Goal: Entertainment & Leisure: Consume media (video, audio)

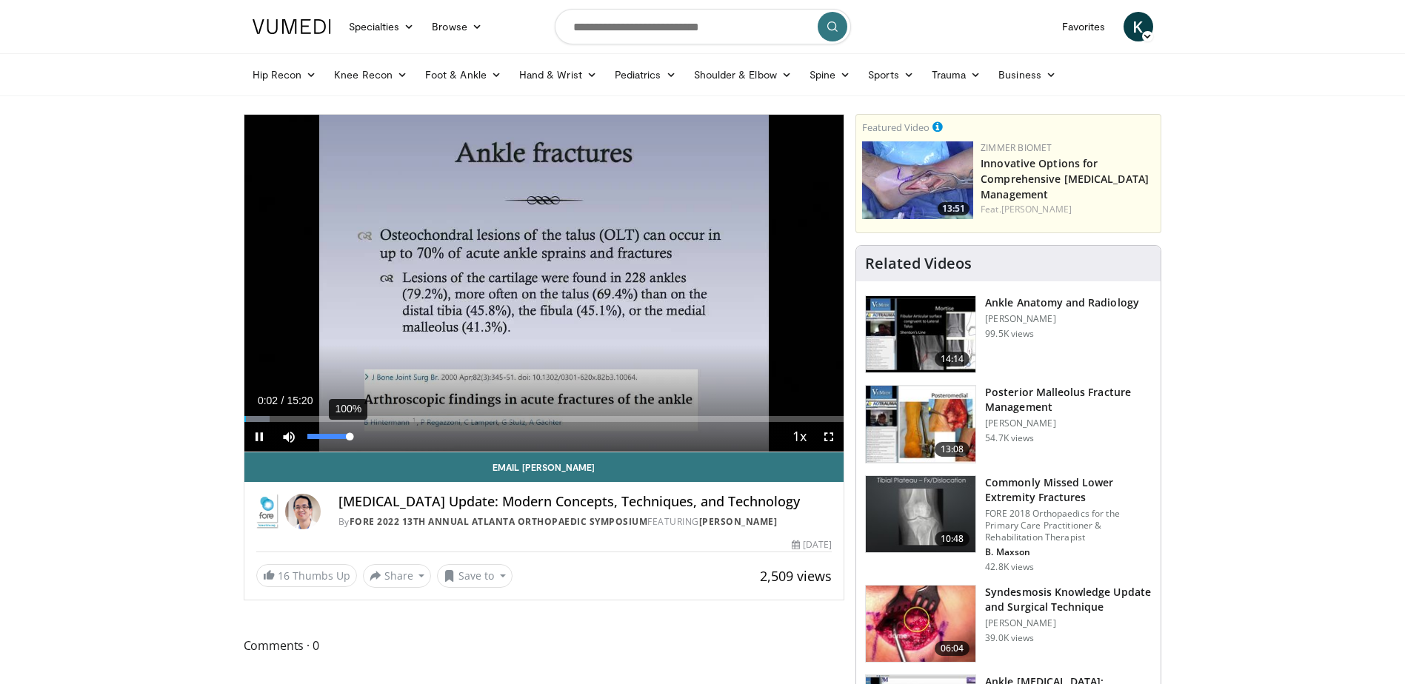
drag, startPoint x: 324, startPoint y: 434, endPoint x: 352, endPoint y: 435, distance: 27.4
click at [350, 435] on div "100%" at bounding box center [328, 436] width 42 height 5
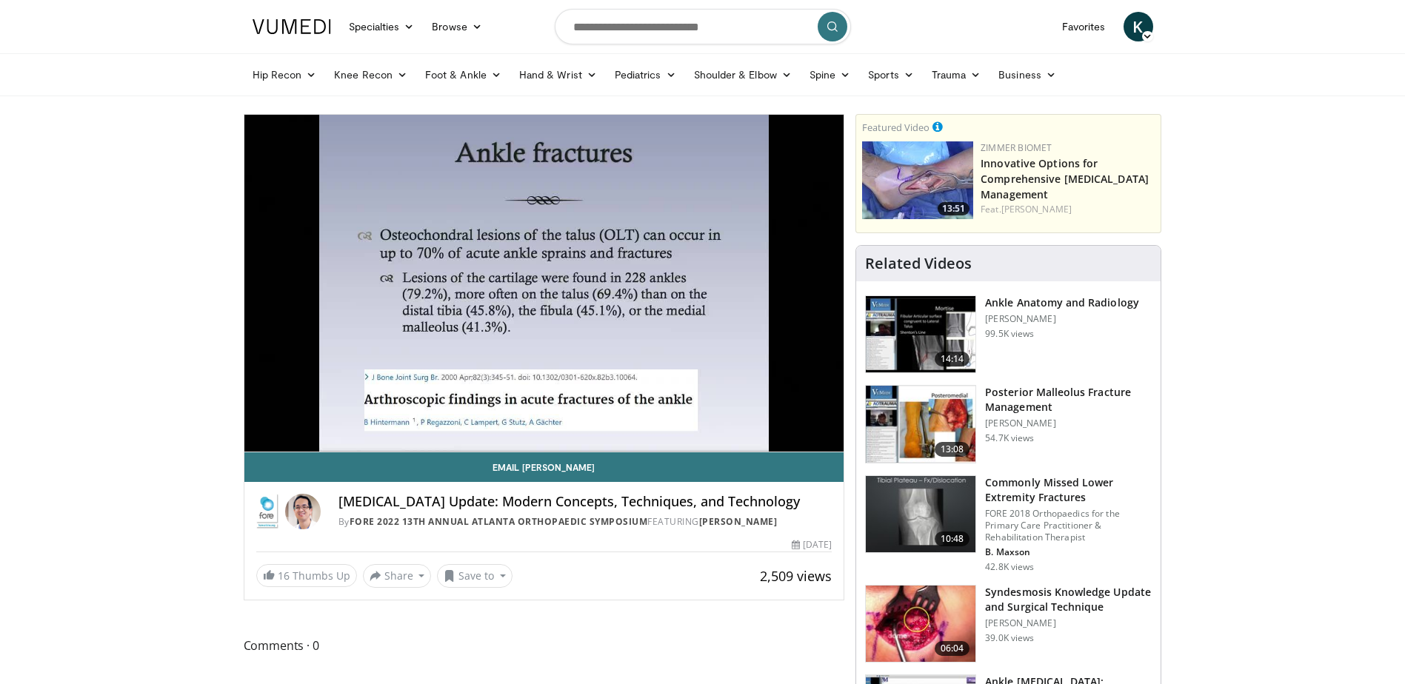
click at [441, 414] on video-js "**********" at bounding box center [544, 284] width 600 height 338
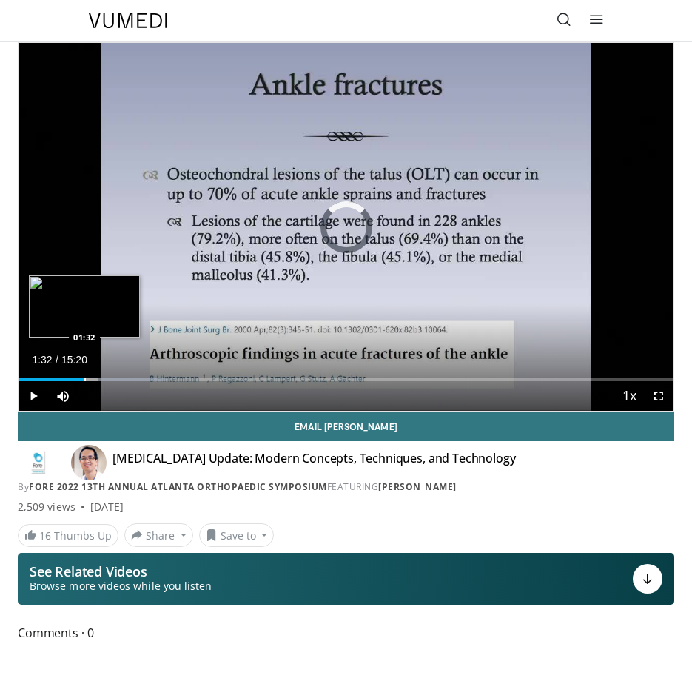
click at [84, 375] on div "Loaded : 22.63% 01:32 01:32" at bounding box center [346, 374] width 655 height 14
click at [63, 379] on div "Progress Bar" at bounding box center [63, 379] width 1 height 3
click at [45, 381] on div "Progress Bar" at bounding box center [45, 379] width 1 height 3
click at [30, 376] on div "Loaded : 12.93% 00:15 00:15" at bounding box center [346, 374] width 655 height 14
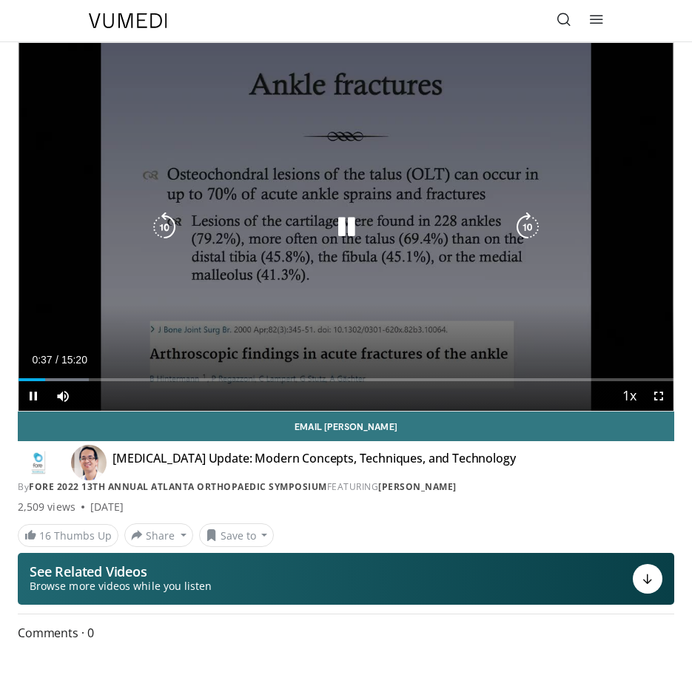
click at [347, 231] on icon "Video Player" at bounding box center [347, 228] width 30 height 30
click at [337, 228] on icon "Video Player" at bounding box center [347, 228] width 30 height 30
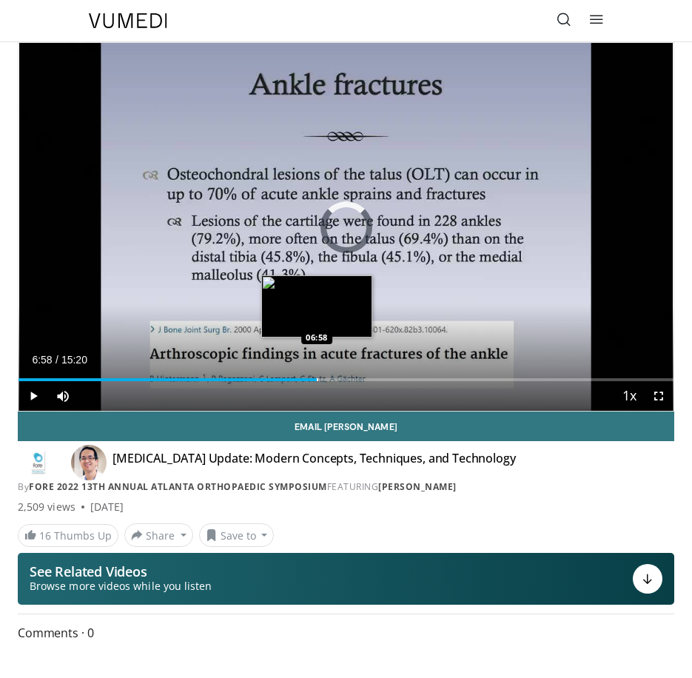
click at [317, 375] on div "Loaded : 14.01% 01:01 06:58" at bounding box center [346, 374] width 655 height 14
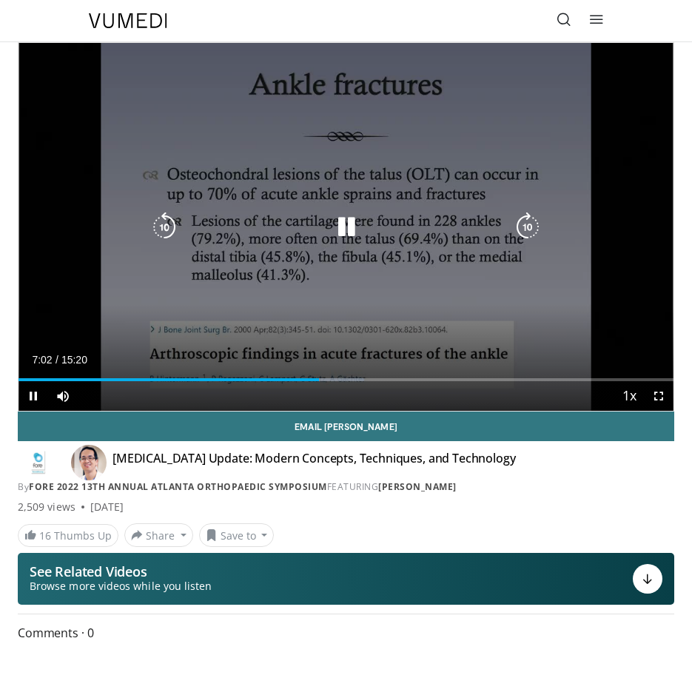
click at [353, 230] on icon "Video Player" at bounding box center [347, 228] width 30 height 30
click at [344, 225] on icon "Video Player" at bounding box center [347, 228] width 30 height 30
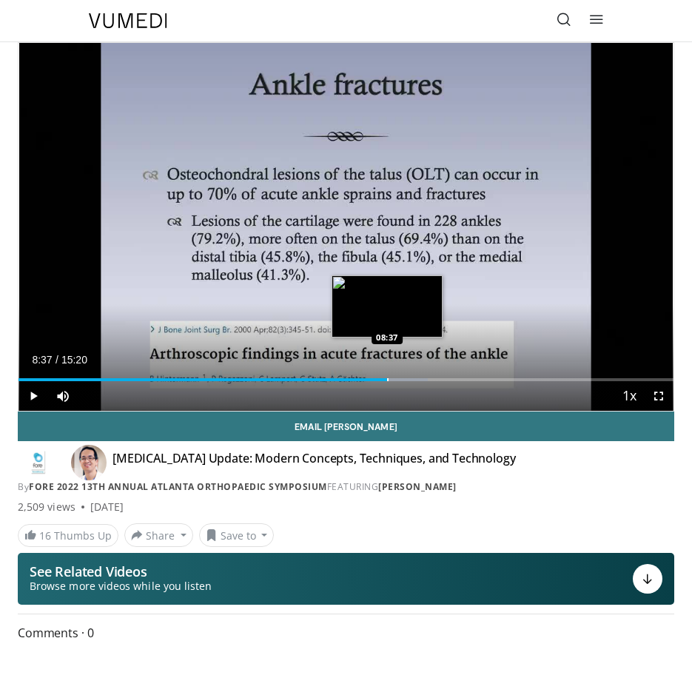
click at [387, 375] on div "Loaded : 62.53% 08:37 08:37" at bounding box center [346, 374] width 655 height 14
click at [402, 378] on div "Progress Bar" at bounding box center [402, 379] width 1 height 3
click at [405, 376] on div "Loaded : 66.30% 08:59 09:02" at bounding box center [346, 374] width 655 height 14
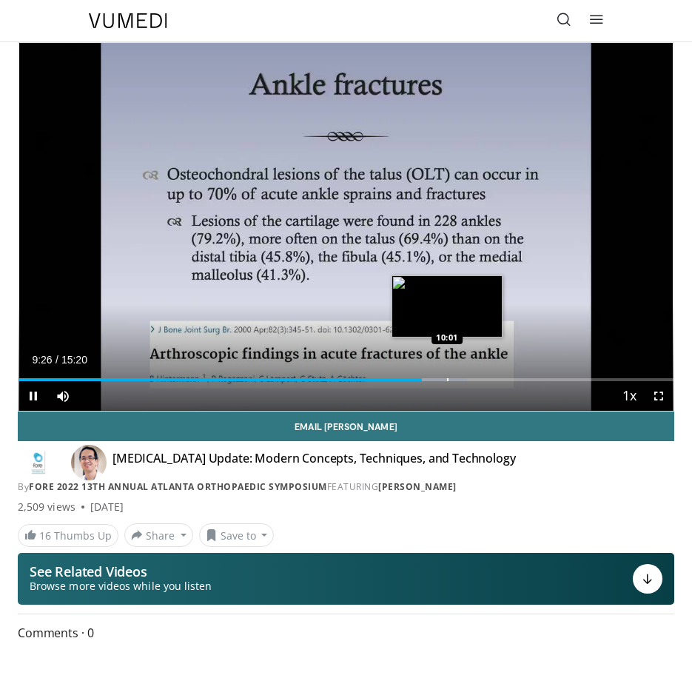
click at [447, 375] on div "Loaded : 68.47% 09:26 10:01" at bounding box center [346, 374] width 655 height 14
click at [470, 372] on div "Loaded : 73.31% 10:11 10:34" at bounding box center [346, 374] width 655 height 14
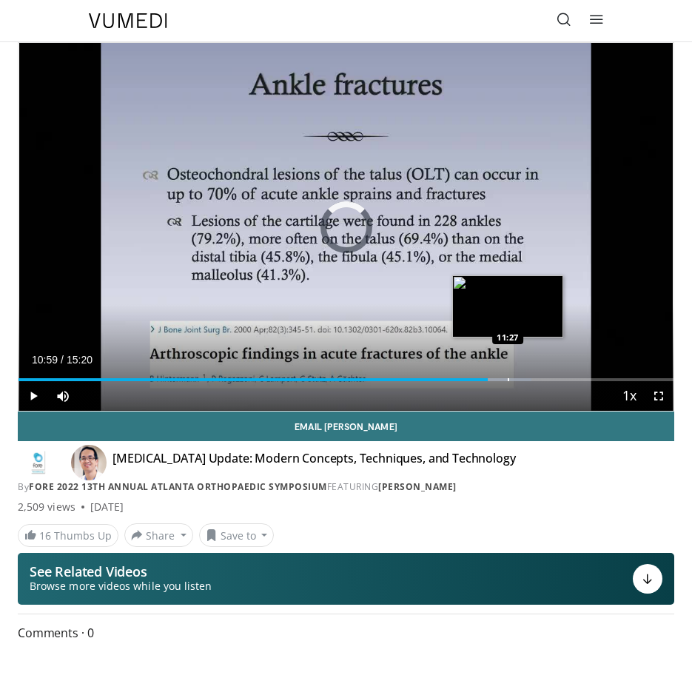
click at [508, 378] on div "Progress Bar" at bounding box center [508, 379] width 1 height 3
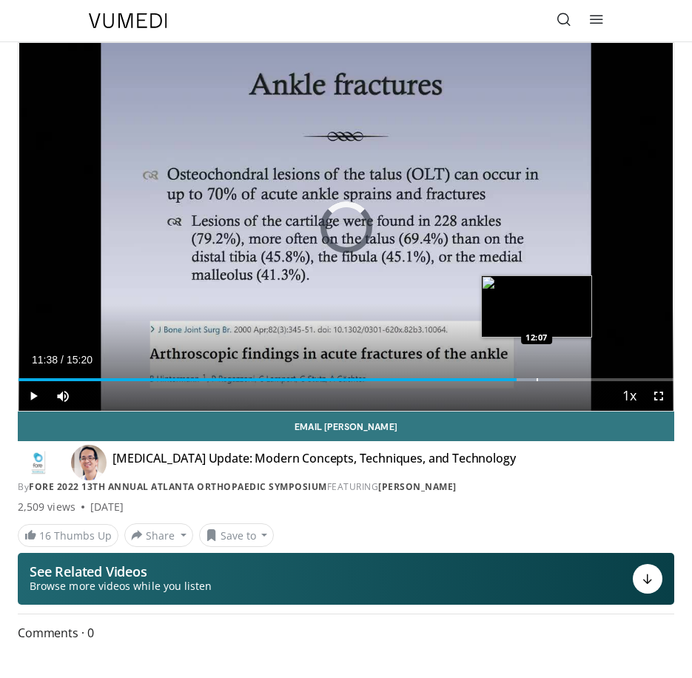
click at [537, 373] on div "Loaded : 82.60% 11:39 12:07" at bounding box center [346, 374] width 655 height 14
click at [554, 371] on div "Loaded : 85.86% 12:08 12:31" at bounding box center [346, 374] width 655 height 14
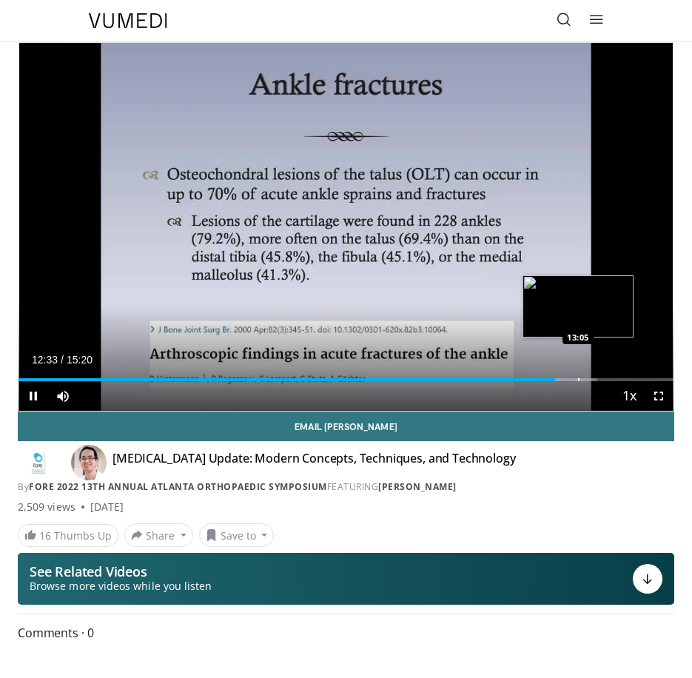
click at [578, 371] on div "Loaded : 88.40% 12:33 13:05" at bounding box center [346, 374] width 655 height 14
click at [610, 373] on div "Loaded : 93.47% 13:14 13:50" at bounding box center [346, 374] width 655 height 14
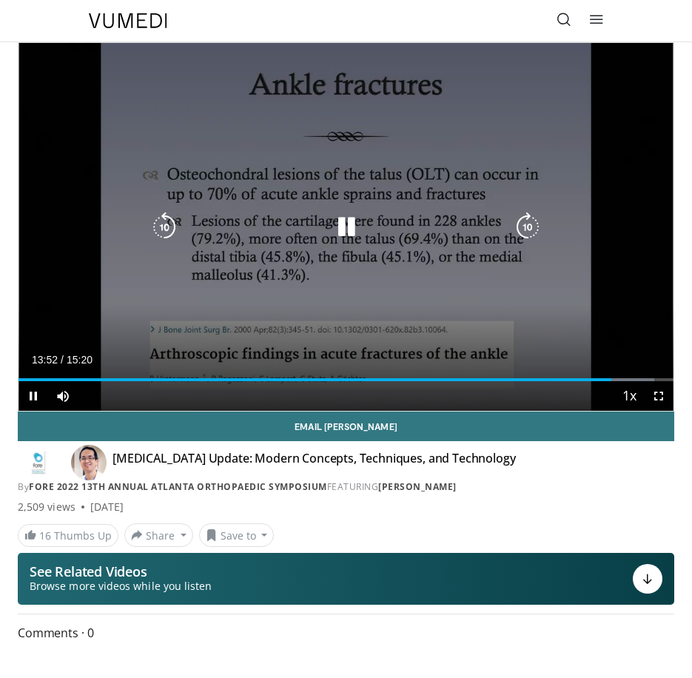
click at [351, 220] on icon "Video Player" at bounding box center [347, 228] width 30 height 30
click at [344, 221] on icon "Video Player" at bounding box center [347, 228] width 30 height 30
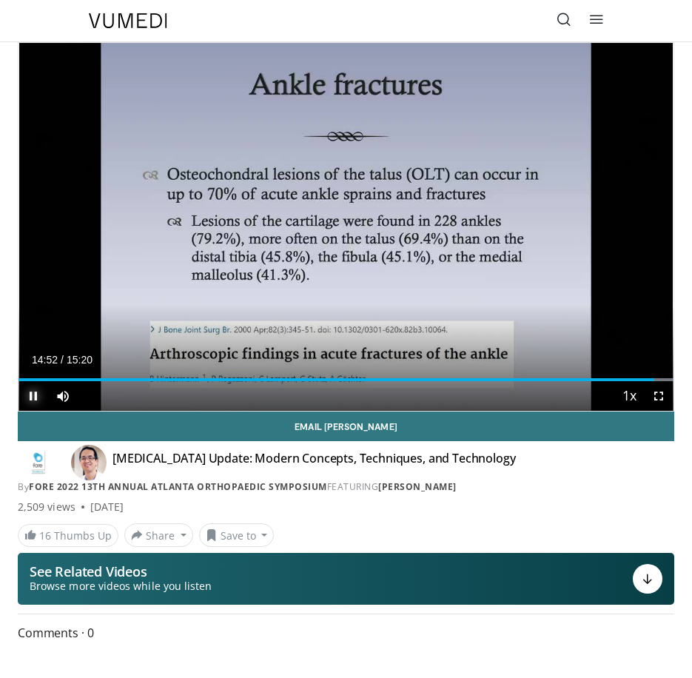
click at [28, 395] on span "Video Player" at bounding box center [34, 396] width 30 height 30
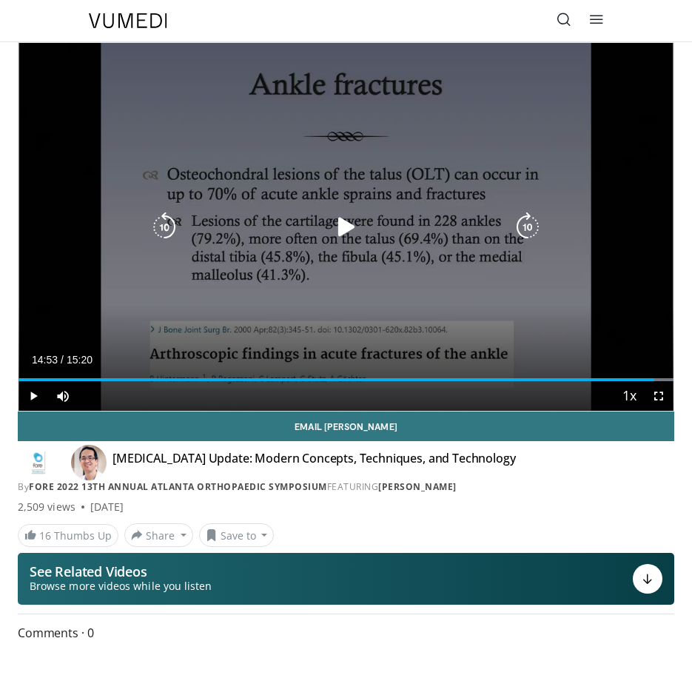
click at [344, 225] on icon "Video Player" at bounding box center [347, 228] width 30 height 30
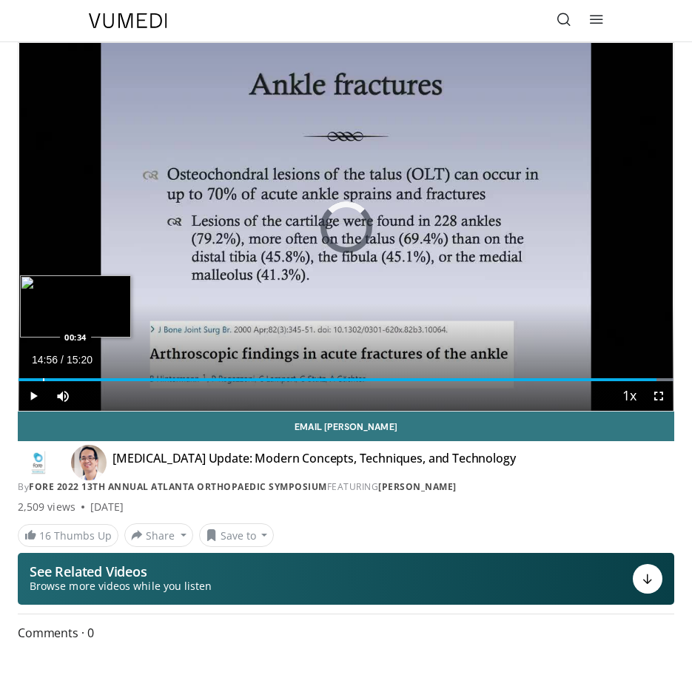
click at [42, 378] on div "Loaded : 100.00% 14:56 00:34" at bounding box center [346, 374] width 655 height 14
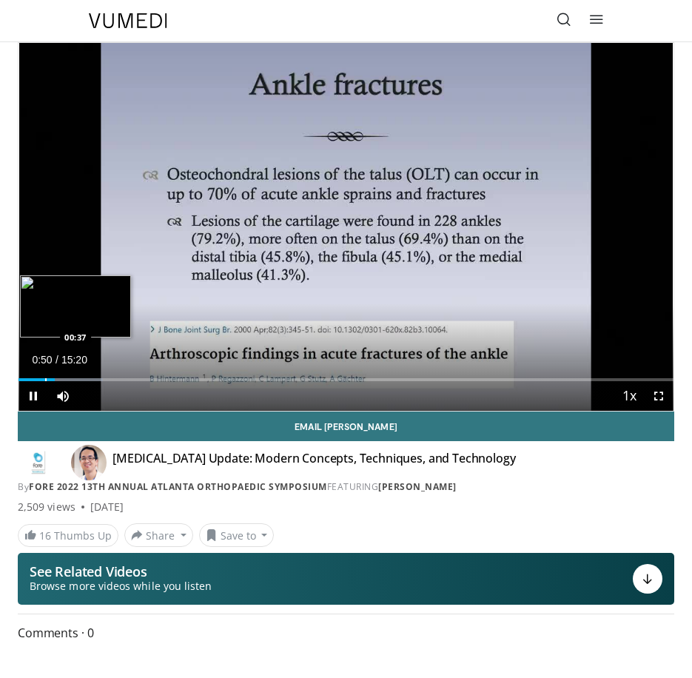
click at [45, 380] on div "Progress Bar" at bounding box center [45, 379] width 1 height 3
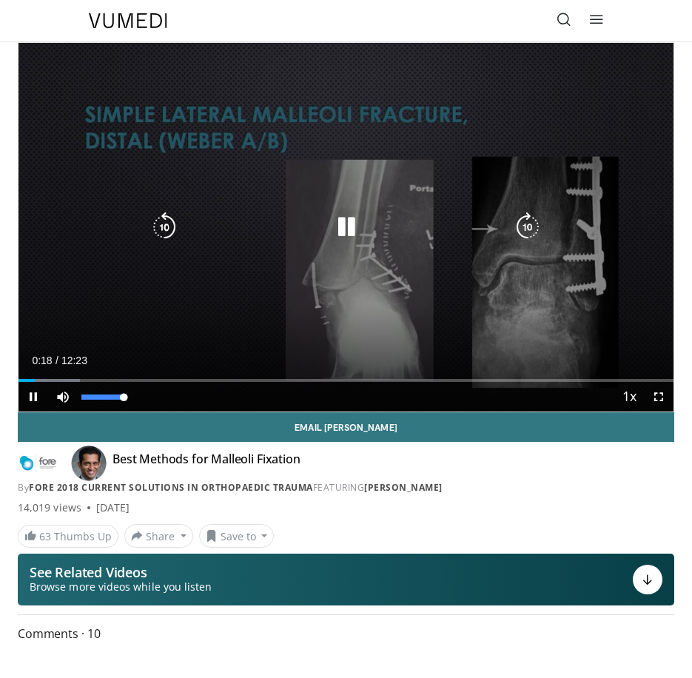
drag, startPoint x: 84, startPoint y: 393, endPoint x: 205, endPoint y: 408, distance: 121.6
click at [205, 408] on div "Current Time 0:18 / Duration 12:23 Pause Skip Backward Skip Forward Mute 100% L…" at bounding box center [346, 397] width 655 height 30
click at [350, 229] on icon "Video Player" at bounding box center [347, 228] width 30 height 30
click at [347, 227] on icon "Video Player" at bounding box center [347, 228] width 30 height 30
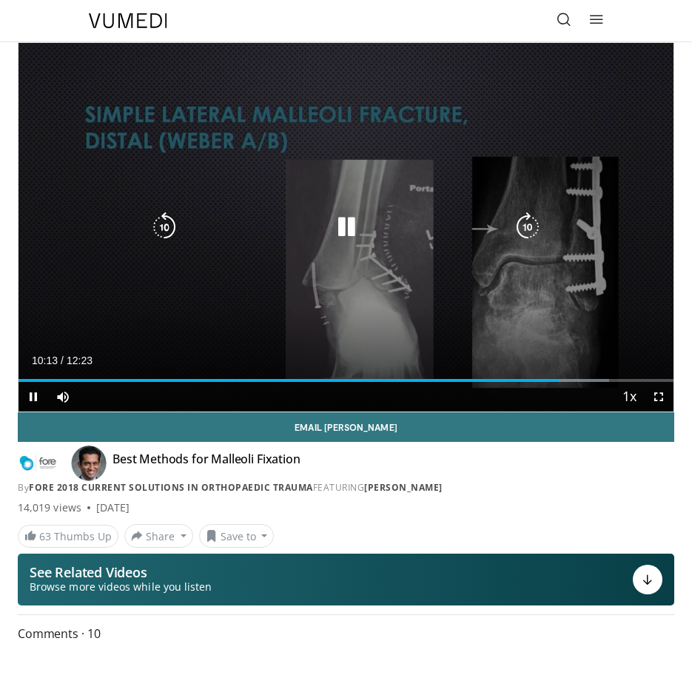
click at [344, 230] on icon "Video Player" at bounding box center [347, 228] width 30 height 30
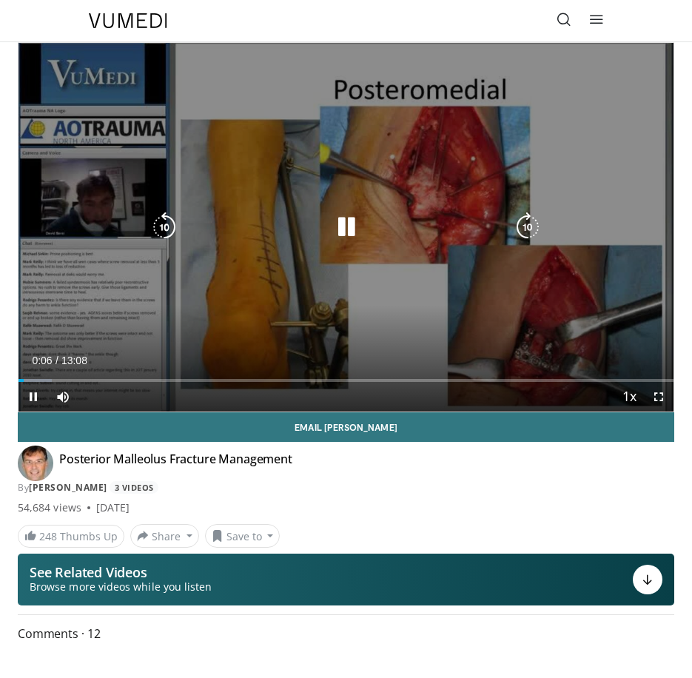
click at [346, 225] on icon "Video Player" at bounding box center [347, 228] width 30 height 30
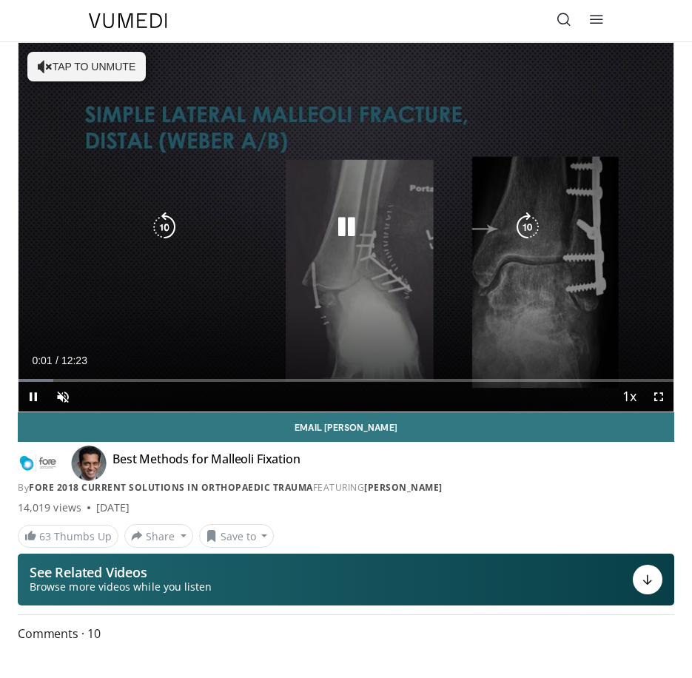
click at [346, 230] on icon "Video Player" at bounding box center [347, 228] width 30 height 30
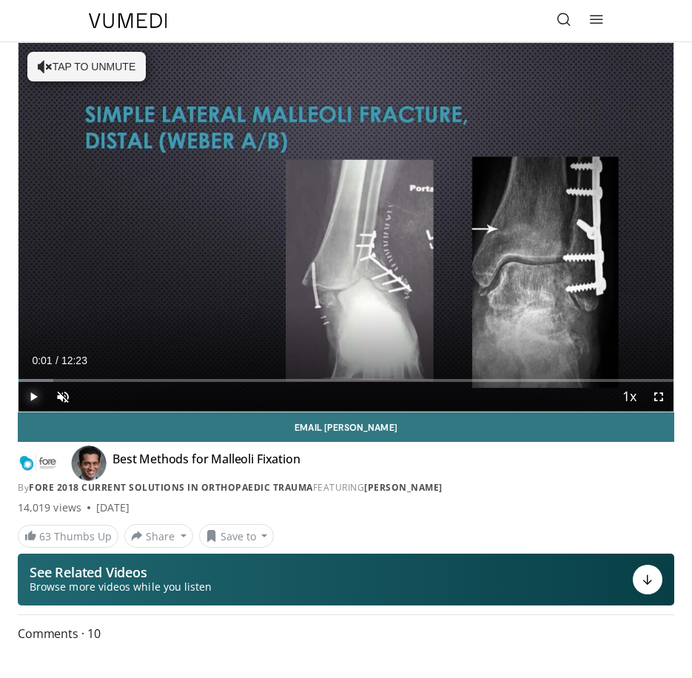
click at [36, 394] on span "Video Player" at bounding box center [34, 397] width 30 height 30
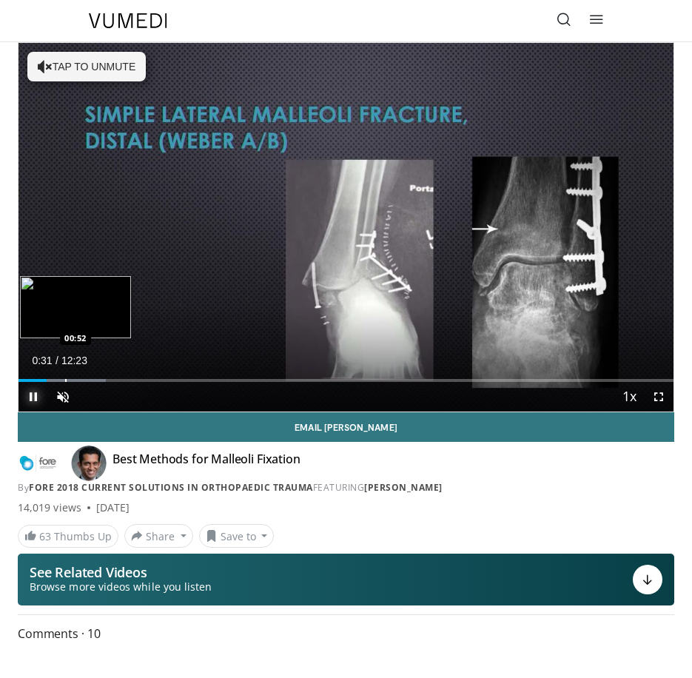
click at [64, 376] on div "Loaded : 13.34% 00:31 00:52" at bounding box center [346, 375] width 655 height 14
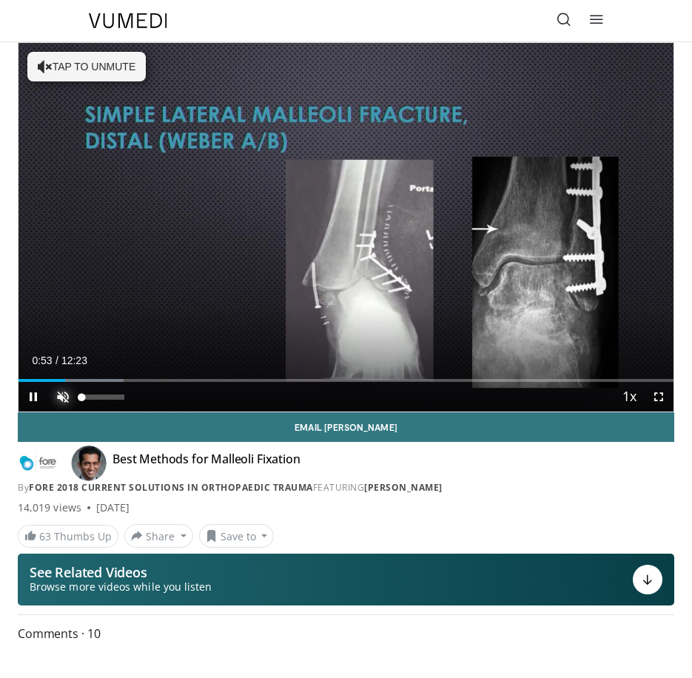
click at [65, 401] on span "Video Player" at bounding box center [63, 397] width 30 height 30
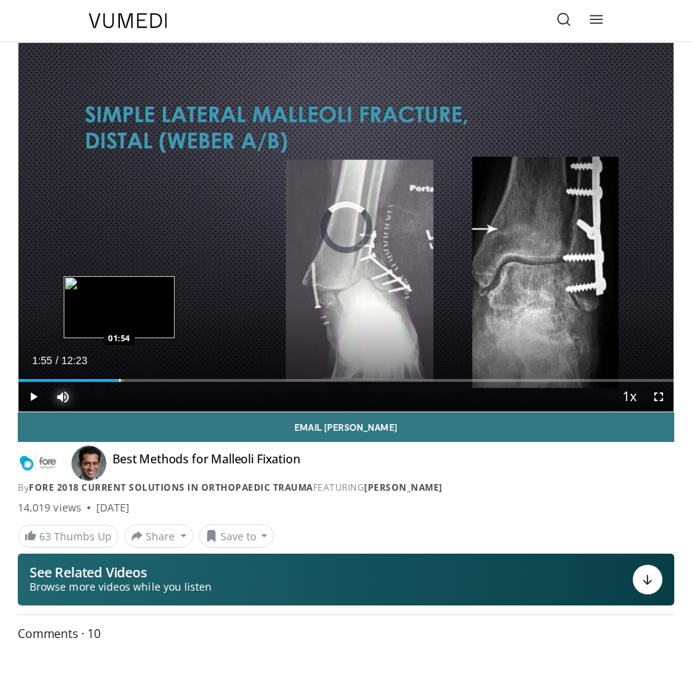
click at [120, 381] on div "Progress Bar" at bounding box center [119, 380] width 1 height 3
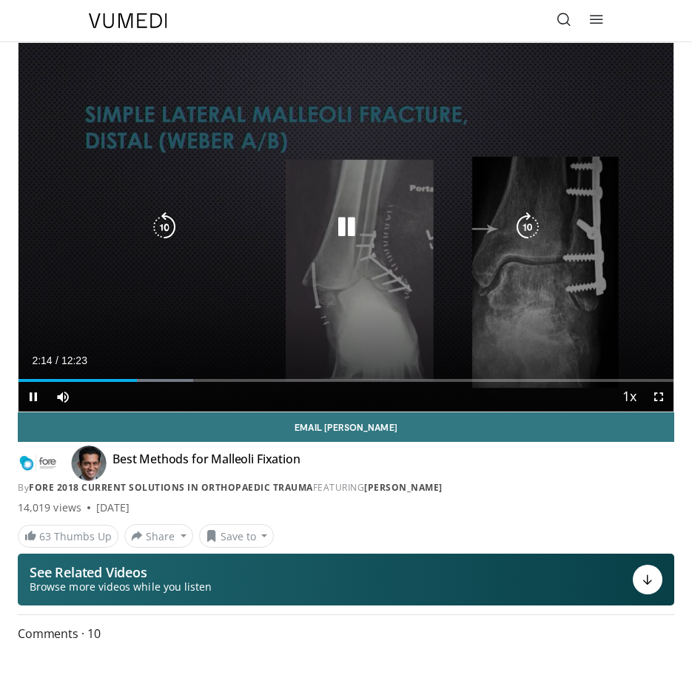
click at [531, 230] on icon "Video Player" at bounding box center [528, 228] width 30 height 30
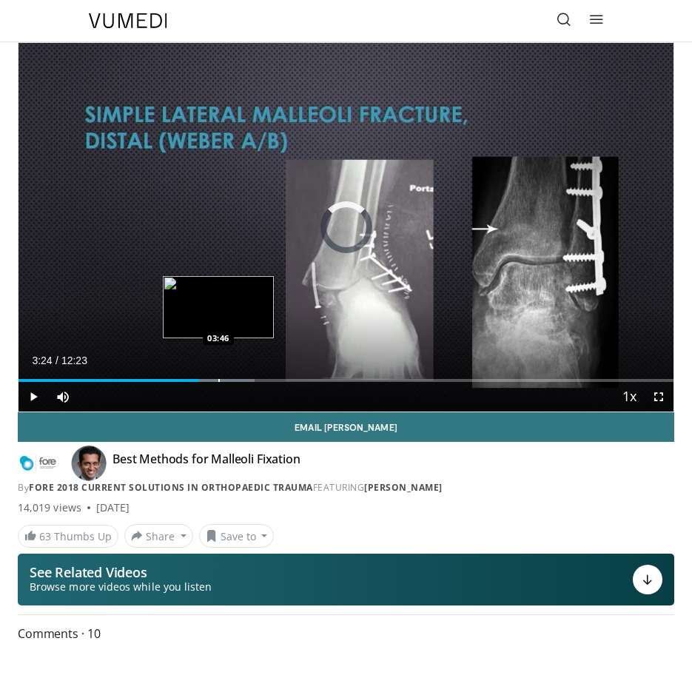
click at [218, 374] on div "Loaded : 36.02% 03:46 03:46" at bounding box center [346, 375] width 655 height 14
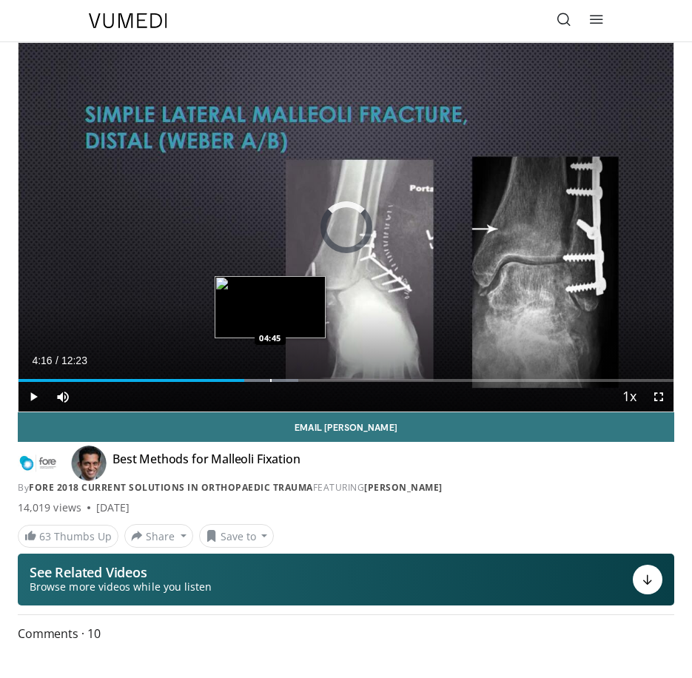
click at [270, 377] on div "Loaded : 42.69% 04:16 04:45" at bounding box center [346, 375] width 655 height 14
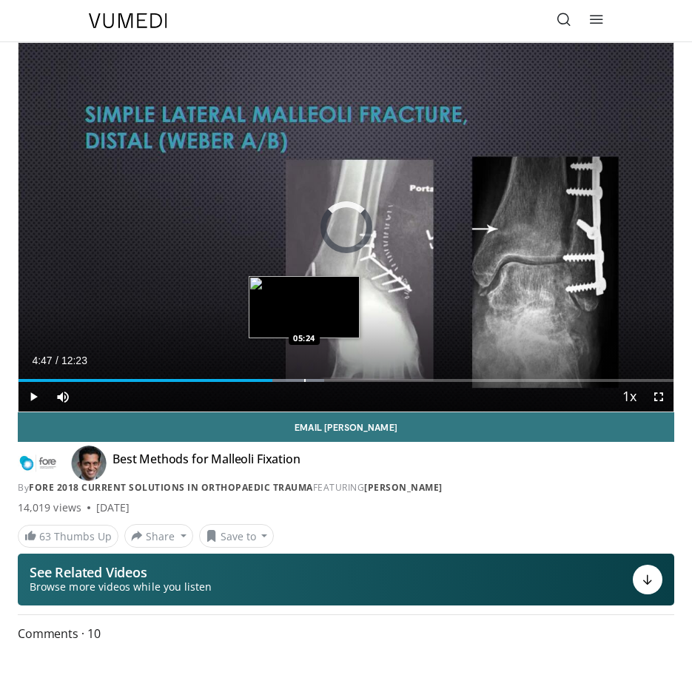
click at [304, 375] on div "Loaded : 46.70% 04:47 05:24" at bounding box center [346, 375] width 655 height 14
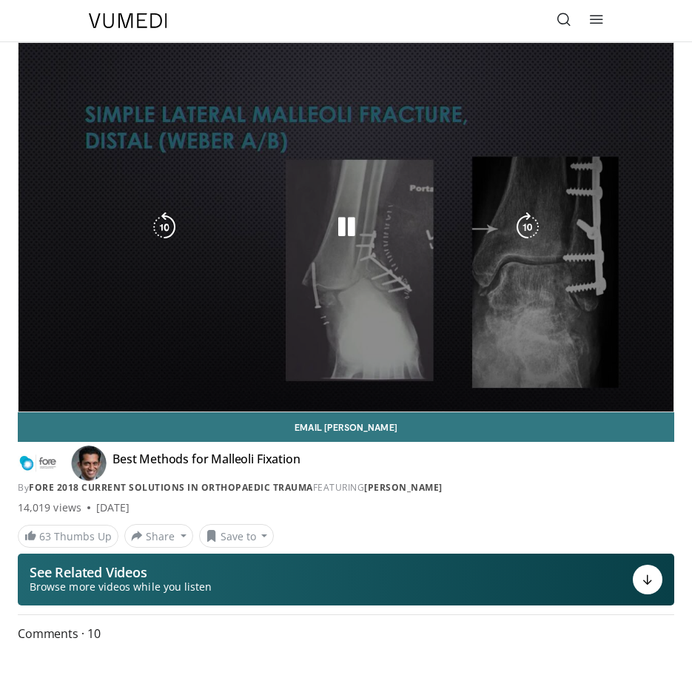
click at [355, 373] on video-js "**********" at bounding box center [346, 227] width 655 height 369
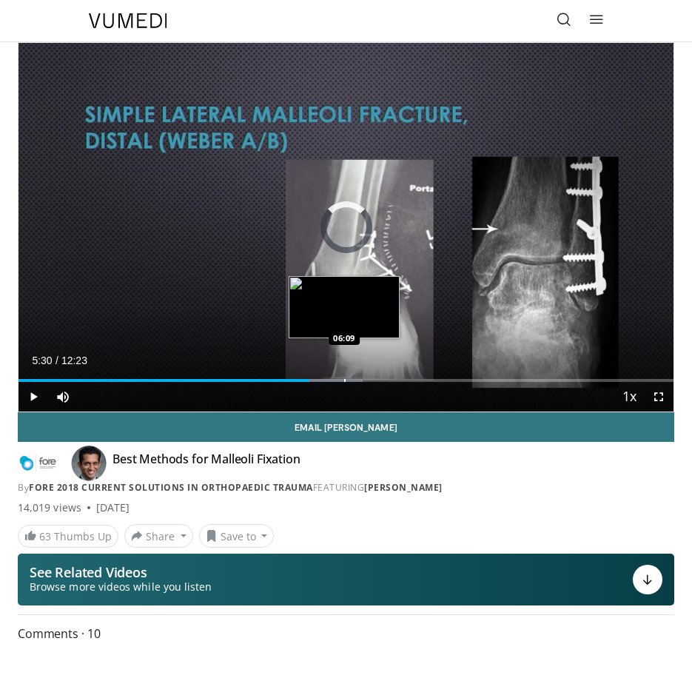
click at [344, 375] on div "Loaded : 52.52% 05:30 06:09" at bounding box center [346, 375] width 655 height 14
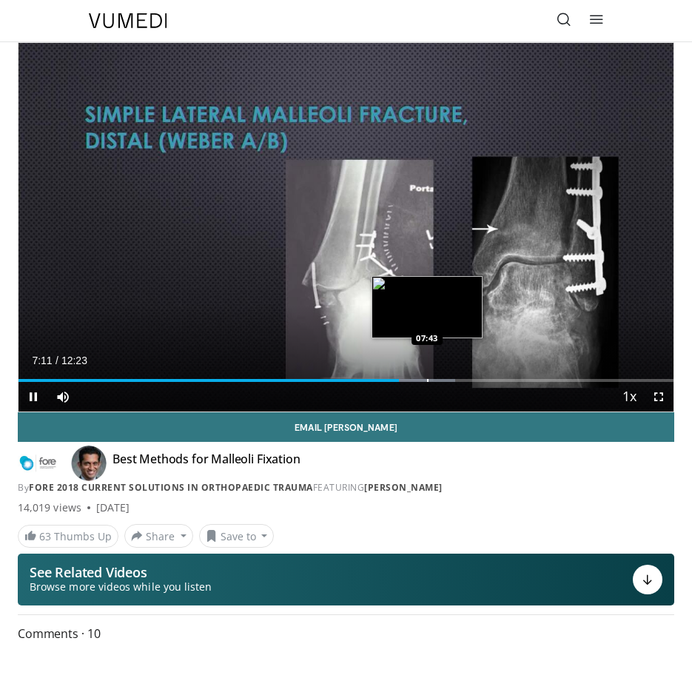
click at [428, 378] on div "Loaded : 66.71% 07:11 07:43" at bounding box center [346, 375] width 655 height 14
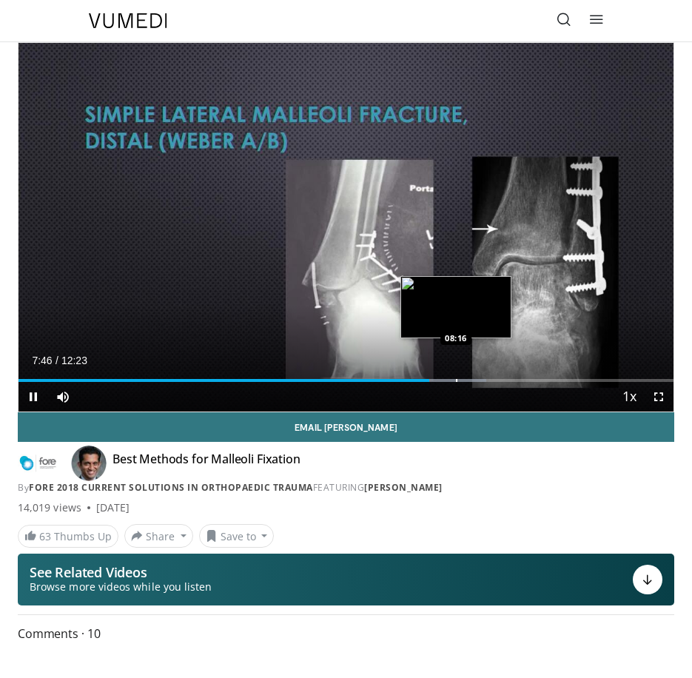
click at [456, 376] on div "Loaded : 71.37% 07:46 08:16" at bounding box center [346, 375] width 655 height 14
click at [445, 380] on div "Progress Bar" at bounding box center [445, 380] width 1 height 3
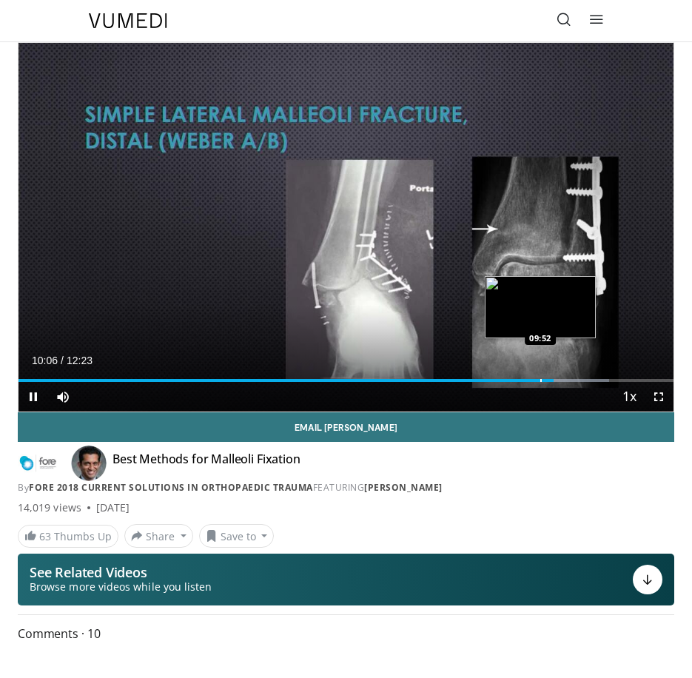
click at [541, 376] on div "Loaded : 90.22% 10:07 09:52" at bounding box center [346, 375] width 655 height 14
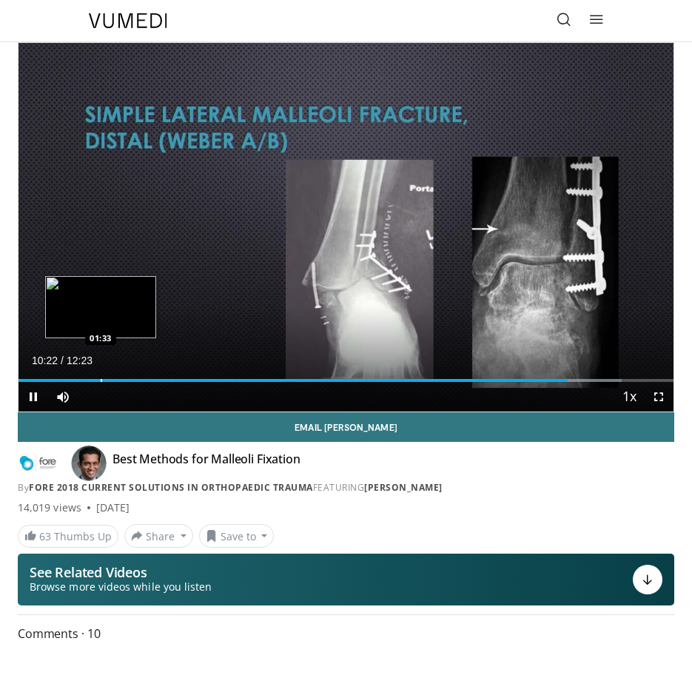
click at [101, 373] on div "Loaded : 92.07% 10:23 01:33" at bounding box center [346, 375] width 655 height 14
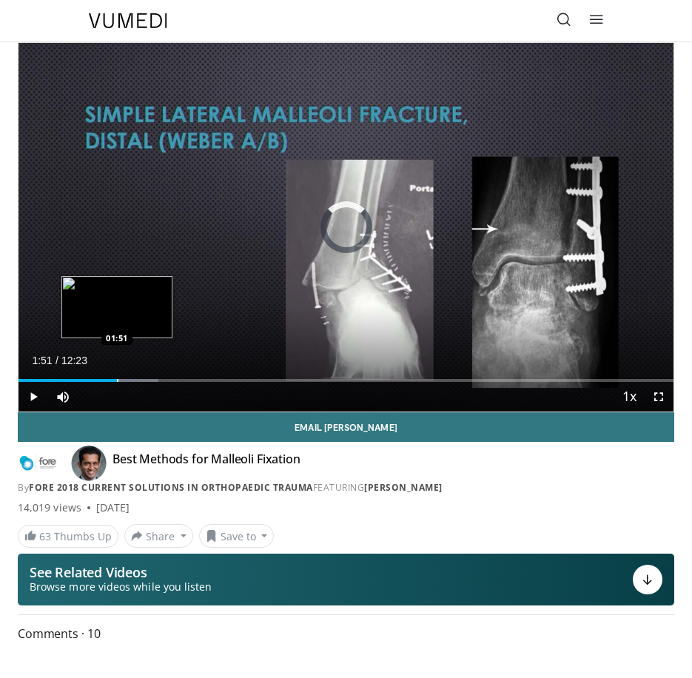
click at [117, 379] on div "Progress Bar" at bounding box center [117, 380] width 1 height 3
click at [128, 379] on div "Progress Bar" at bounding box center [128, 380] width 1 height 3
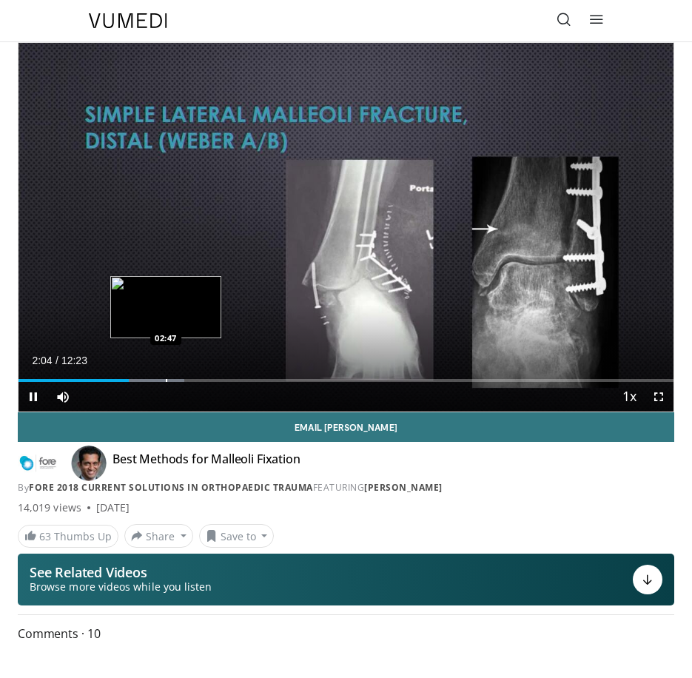
click at [166, 379] on div "Progress Bar" at bounding box center [166, 380] width 1 height 3
click at [203, 373] on div "Loaded : 30.68% 02:48 03:29" at bounding box center [346, 375] width 655 height 14
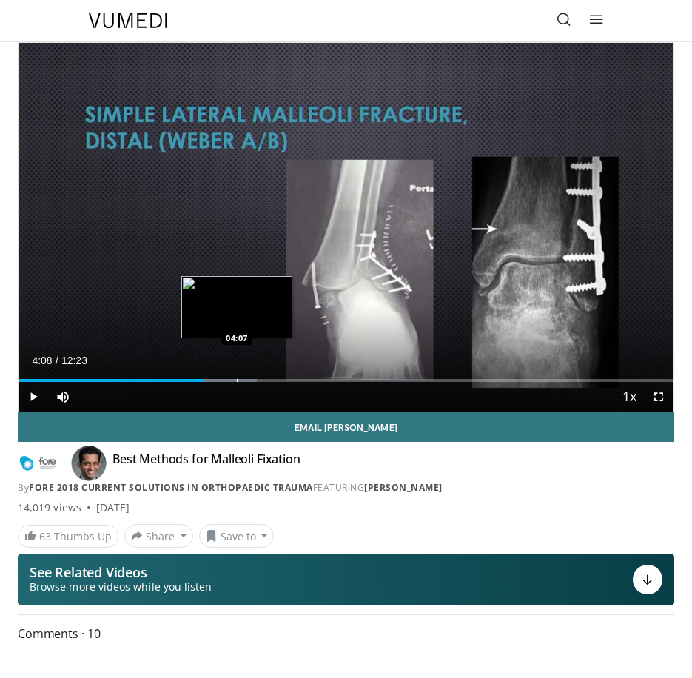
click at [238, 374] on div "Loaded : 36.36% 03:30 04:07" at bounding box center [346, 375] width 655 height 14
click at [226, 377] on div "Loaded : 41.74% 04:09 03:55" at bounding box center [346, 375] width 655 height 14
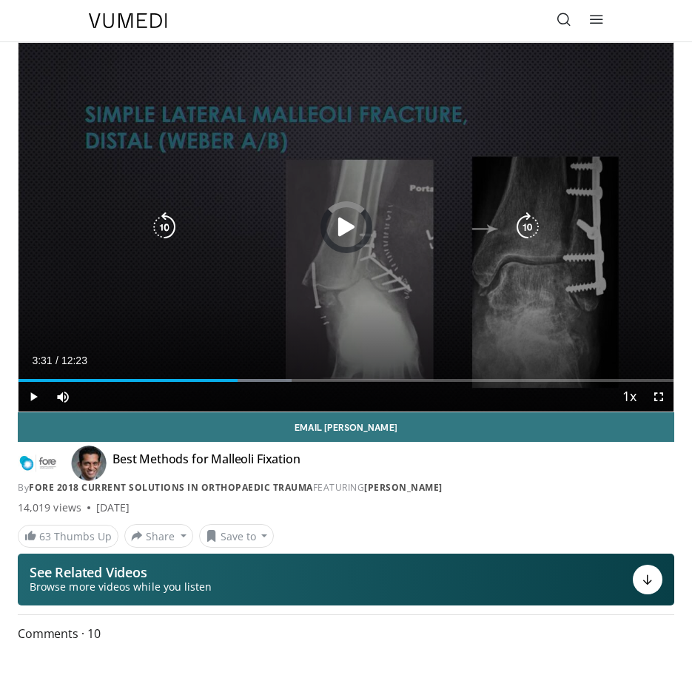
click at [205, 378] on div "Loaded : 41.74% 04:08 03:35" at bounding box center [346, 375] width 655 height 14
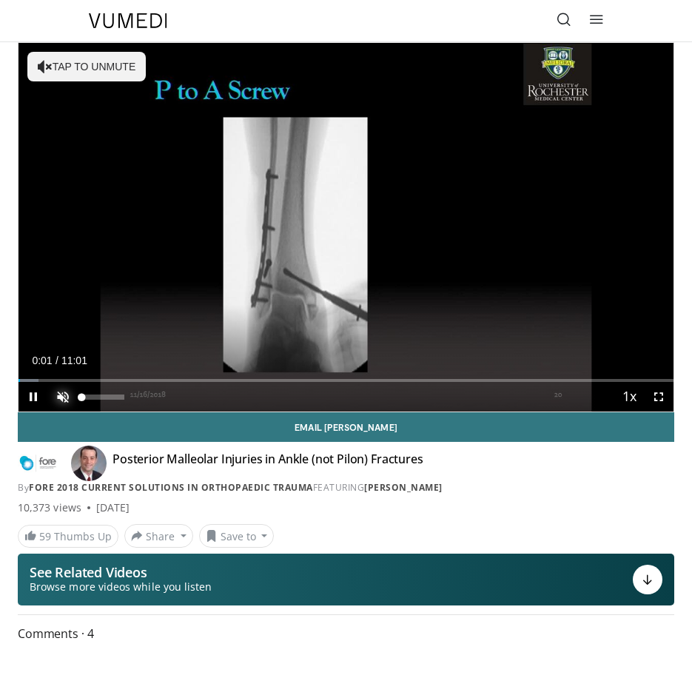
click at [71, 401] on span "Video Player" at bounding box center [63, 397] width 30 height 30
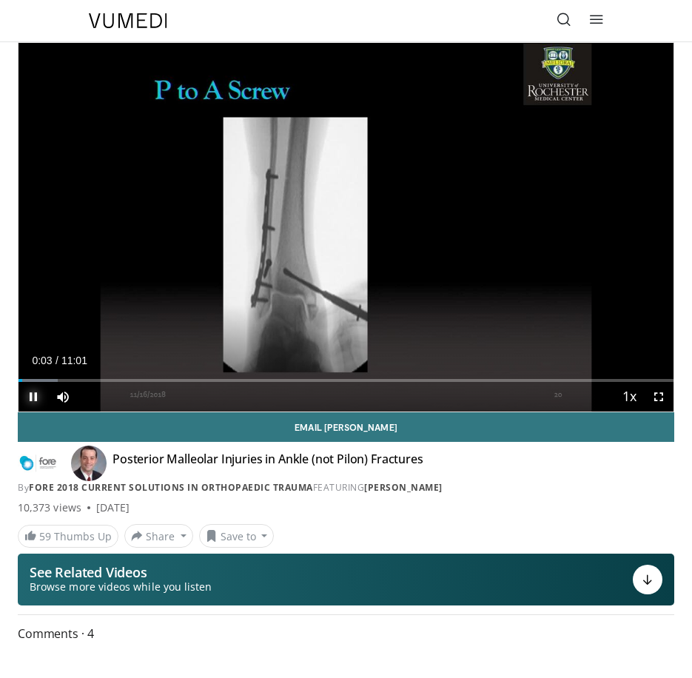
click at [32, 394] on span "Video Player" at bounding box center [34, 397] width 30 height 30
click at [36, 396] on span "Video Player" at bounding box center [34, 397] width 30 height 30
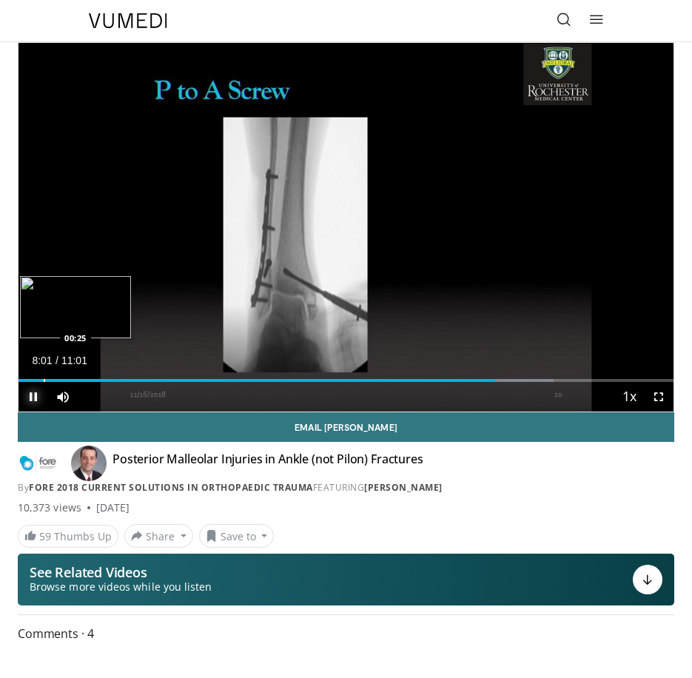
click at [44, 377] on div "Loaded : 81.75% 08:01 00:25" at bounding box center [346, 375] width 655 height 14
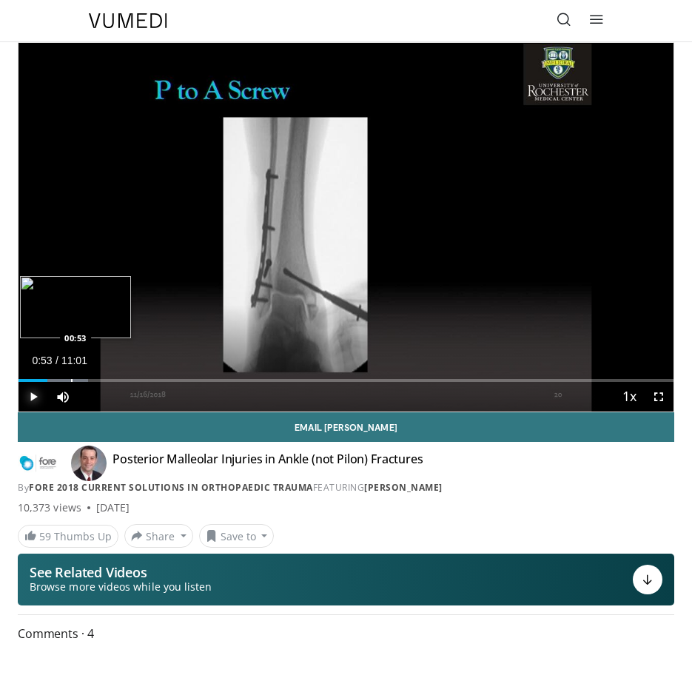
click at [71, 373] on div "Loaded : 10.60% 00:29 00:53" at bounding box center [346, 375] width 655 height 14
click at [61, 373] on div "Loaded : 12.11% 00:42 00:42" at bounding box center [346, 375] width 655 height 14
click at [84, 373] on div "Loaded : 13.49% 00:44 01:05" at bounding box center [346, 375] width 655 height 14
click at [105, 378] on div "Loaded : 20.99% 01:11 01:26" at bounding box center [346, 375] width 655 height 14
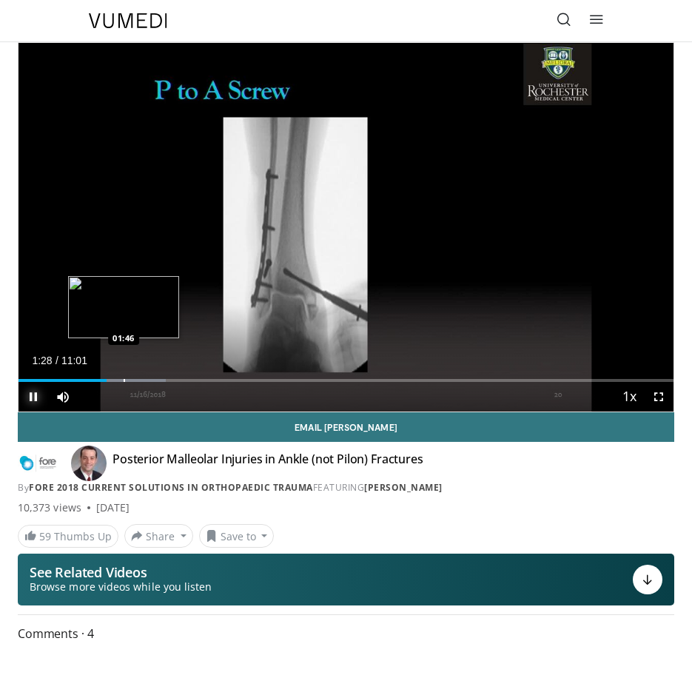
click at [124, 377] on div "Loaded : 22.49% 01:29 01:46" at bounding box center [346, 375] width 655 height 14
click at [147, 377] on div "Loaded : 27.00% 01:51 02:09" at bounding box center [346, 375] width 655 height 14
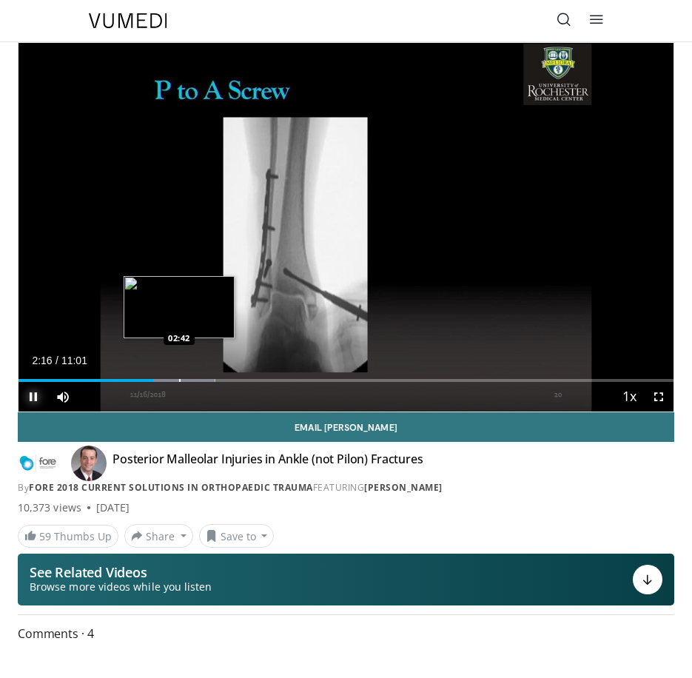
click at [179, 379] on div "Progress Bar" at bounding box center [179, 380] width 1 height 3
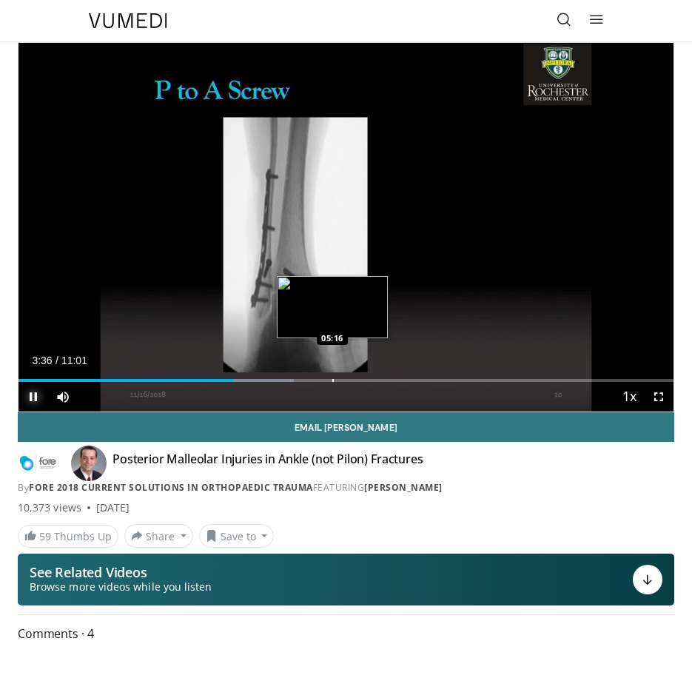
click at [333, 369] on div "Loaded : 42.00% 03:36 05:16" at bounding box center [346, 375] width 655 height 14
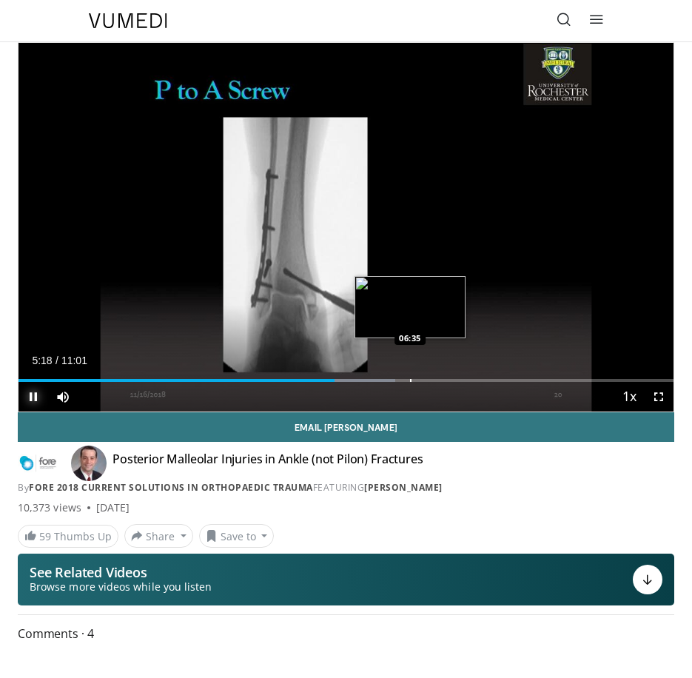
click at [410, 372] on div "Loaded : 57.53% 05:18 06:35" at bounding box center [346, 375] width 655 height 14
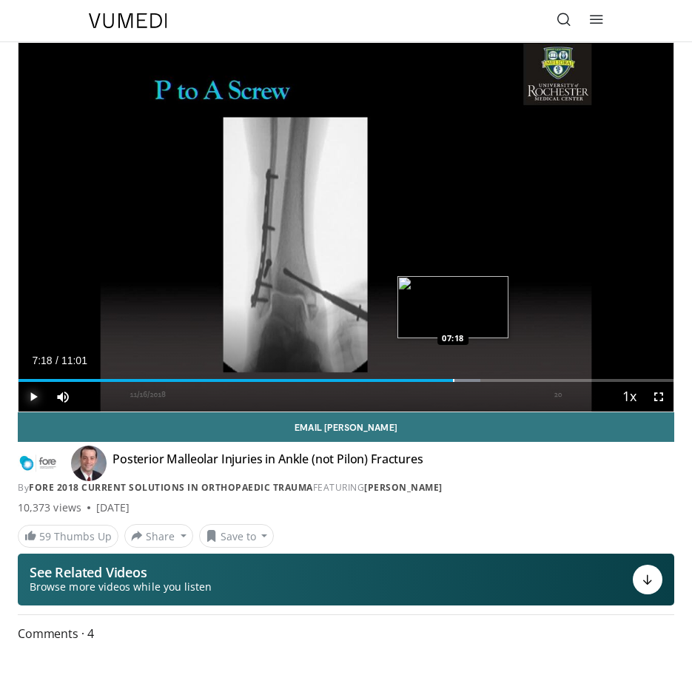
click at [453, 375] on div "Loaded : 70.50% 06:45 07:18" at bounding box center [346, 375] width 655 height 14
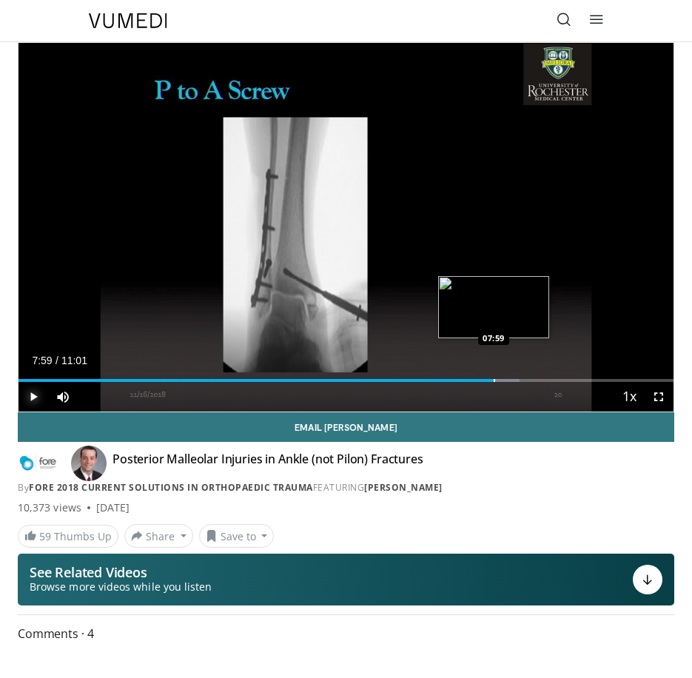
click at [494, 373] on div "Loaded : 76.51% 07:59 07:59" at bounding box center [346, 375] width 655 height 14
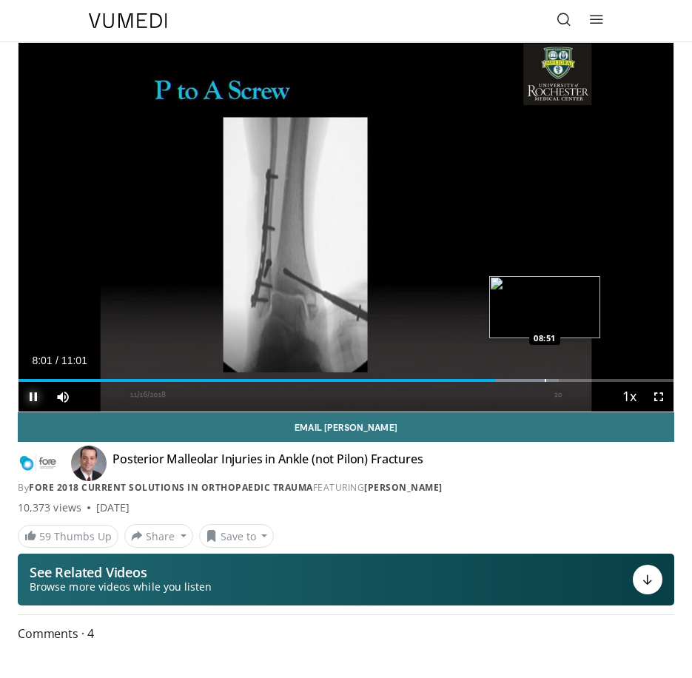
click at [546, 373] on div "Loaded : 82.51% 08:01 08:51" at bounding box center [346, 375] width 655 height 14
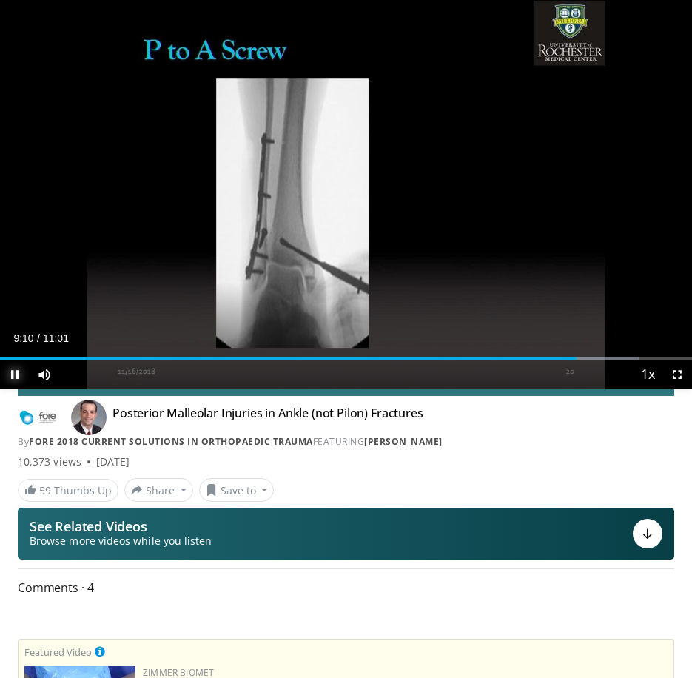
scroll to position [29, 0]
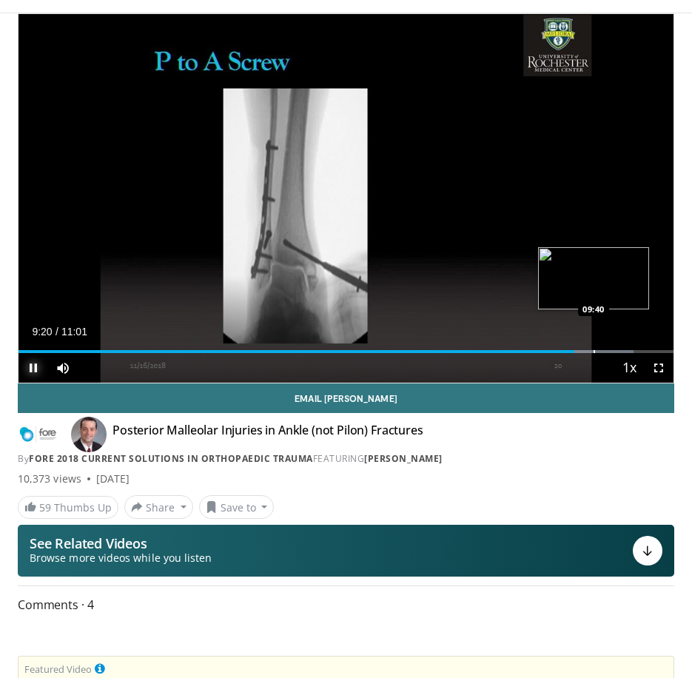
click at [595, 350] on div "Progress Bar" at bounding box center [594, 351] width 1 height 3
click at [618, 347] on div "Loaded : 93.86% 09:43 10:05" at bounding box center [346, 346] width 655 height 14
click at [635, 345] on div "Loaded : 95.38% 10:21 10:21" at bounding box center [346, 346] width 655 height 14
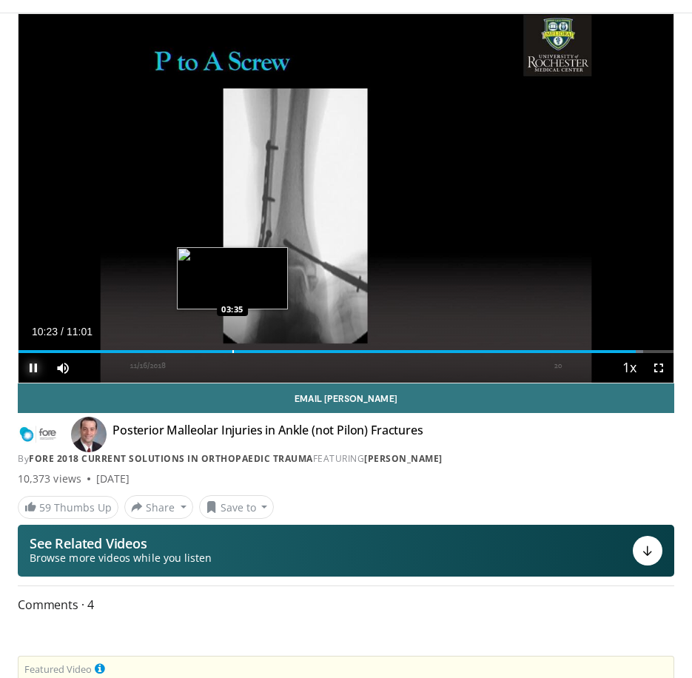
click at [233, 350] on div "Progress Bar" at bounding box center [233, 351] width 1 height 3
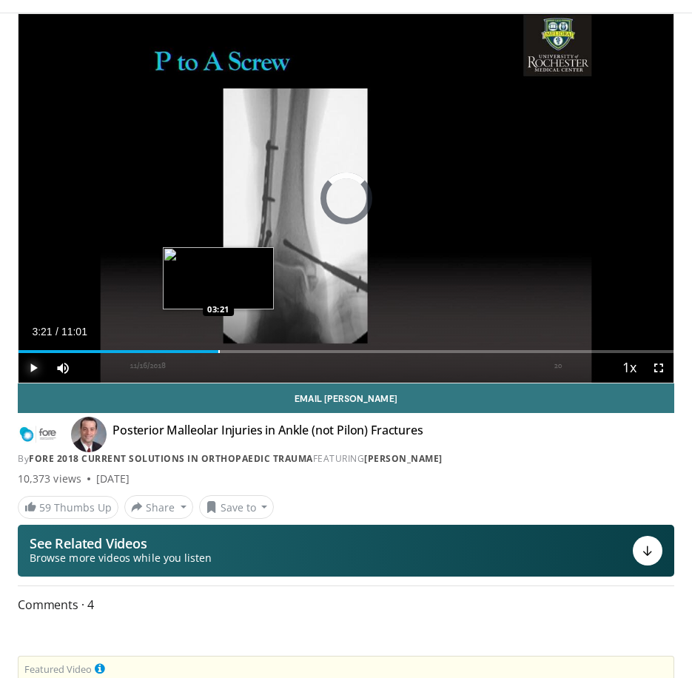
click at [218, 344] on div "Loaded : 0.00% 03:21 03:21" at bounding box center [346, 346] width 655 height 14
click at [193, 349] on div "Loaded : 40.50% 03:23 02:55" at bounding box center [346, 346] width 655 height 14
click at [213, 344] on div "Loaded : 36.00% 02:57 03:16" at bounding box center [346, 346] width 655 height 14
click at [229, 344] on div "Loaded : 39.00% 03:17 03:32" at bounding box center [346, 346] width 655 height 14
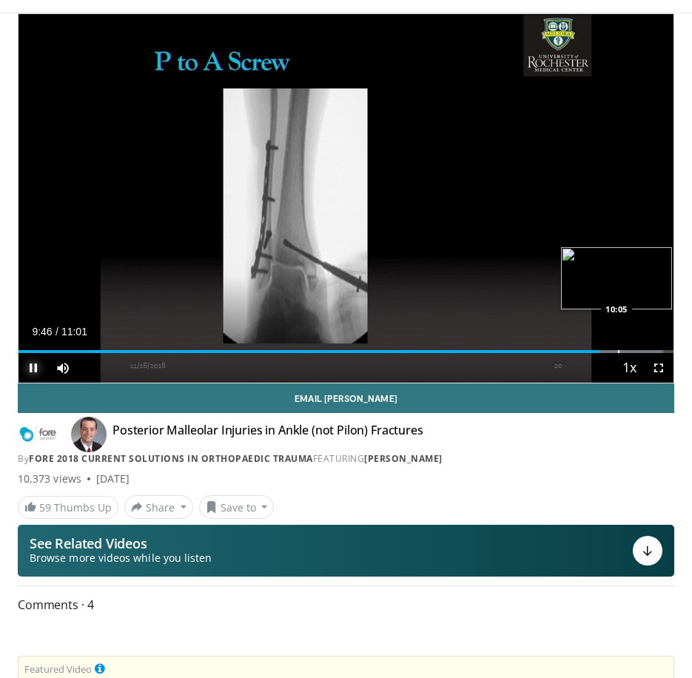
click at [617, 346] on div "Loaded : 98.41% 09:46 10:05" at bounding box center [346, 346] width 655 height 14
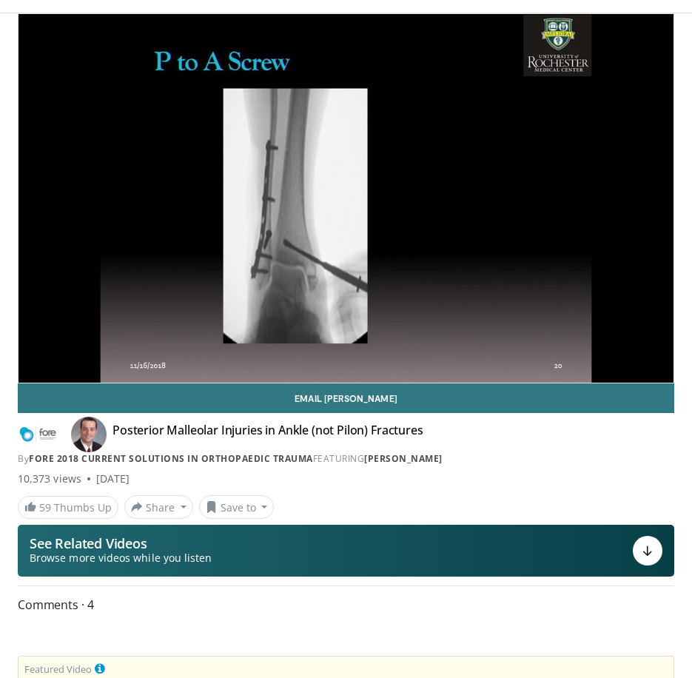
click at [641, 347] on div "Loaded : 98.41% 10:04 10:03" at bounding box center [346, 346] width 655 height 14
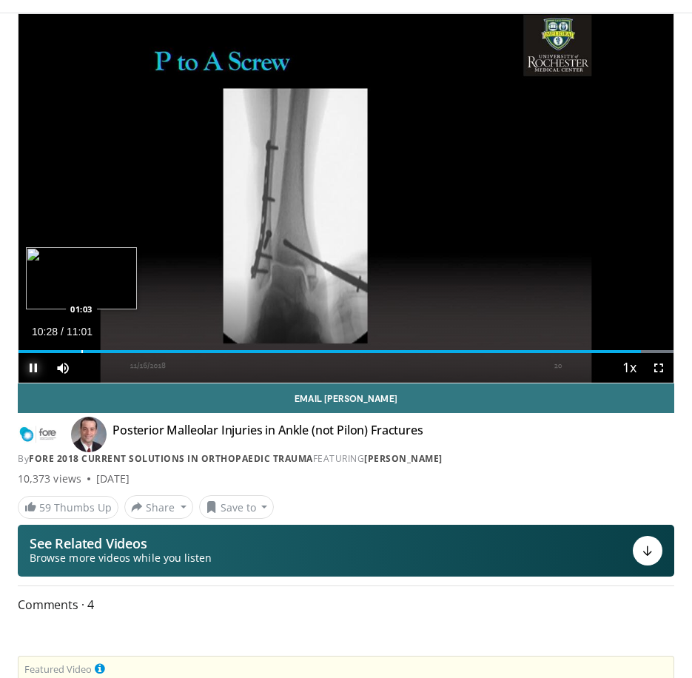
click at [81, 347] on div "Loaded : 100.00% 10:28 01:03" at bounding box center [346, 346] width 655 height 14
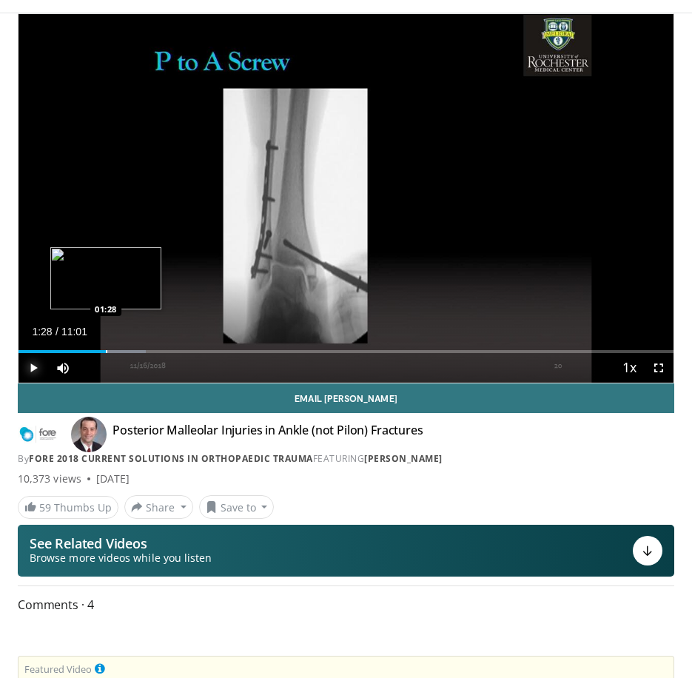
click at [107, 347] on div "Loaded : 19.49% 01:28 01:28" at bounding box center [346, 346] width 655 height 14
click at [67, 343] on div "Loaded : 22.71% 01:30 00:48" at bounding box center [346, 346] width 655 height 14
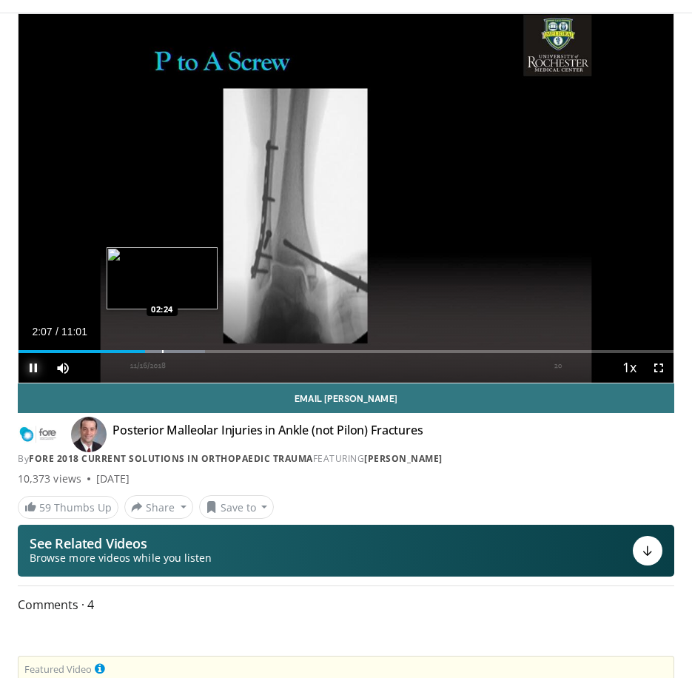
click at [162, 349] on div "Loaded : 28.50% 02:07 02:24" at bounding box center [346, 346] width 655 height 14
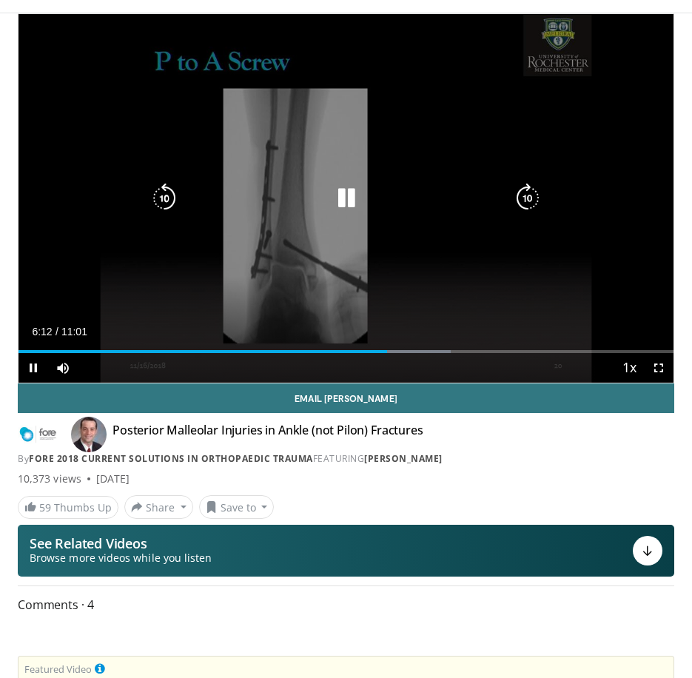
click at [341, 196] on icon "Video Player" at bounding box center [347, 199] width 30 height 30
